Goal: Use online tool/utility: Utilize a website feature to perform a specific function

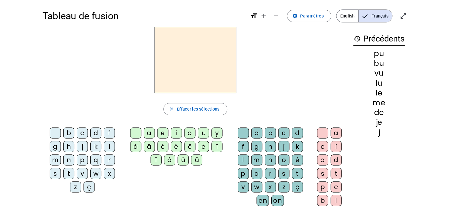
scroll to position [1, 0]
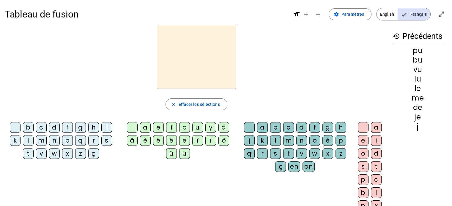
click at [106, 127] on div "j" at bounding box center [106, 127] width 11 height 11
click at [157, 127] on div "e" at bounding box center [158, 127] width 11 height 11
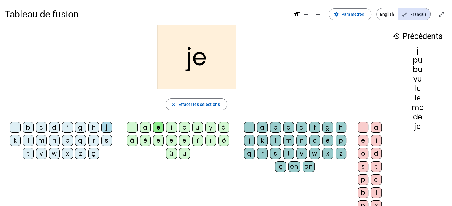
click at [58, 127] on div "d" at bounding box center [54, 127] width 11 height 11
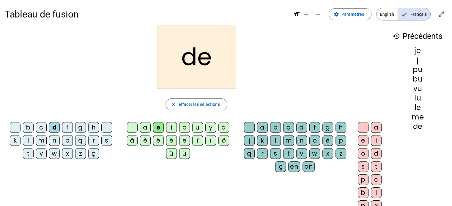
click at [41, 139] on div "m" at bounding box center [41, 140] width 11 height 11
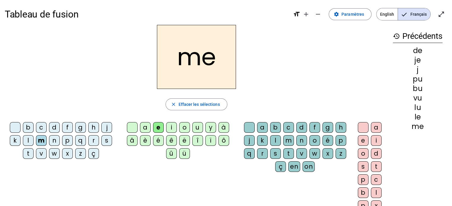
click at [28, 140] on div "l" at bounding box center [28, 140] width 11 height 11
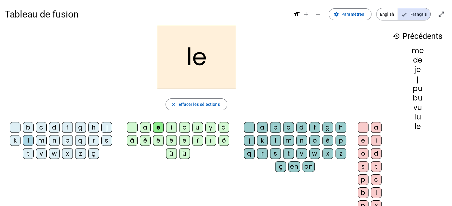
click at [198, 128] on div "u" at bounding box center [197, 127] width 11 height 11
click at [43, 153] on div "v" at bounding box center [41, 154] width 11 height 11
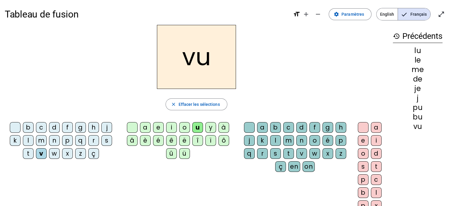
click at [30, 129] on div "b" at bounding box center [28, 127] width 11 height 11
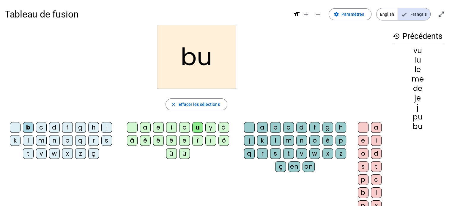
click at [102, 140] on div "s" at bounding box center [106, 140] width 11 height 11
click at [144, 129] on div "a" at bounding box center [145, 127] width 11 height 11
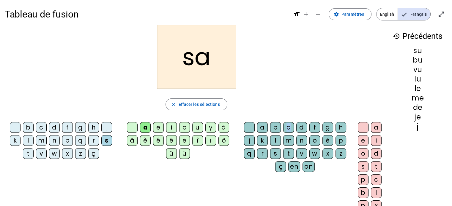
click at [288, 129] on div "c" at bounding box center [288, 127] width 11 height 11
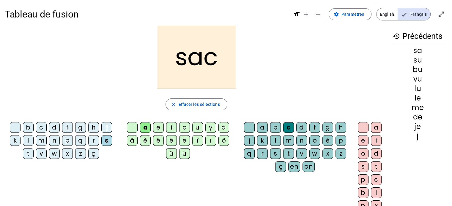
click at [27, 151] on div "t" at bounding box center [28, 154] width 11 height 11
click at [359, 152] on div "o" at bounding box center [363, 154] width 11 height 11
